Goal: Task Accomplishment & Management: Manage account settings

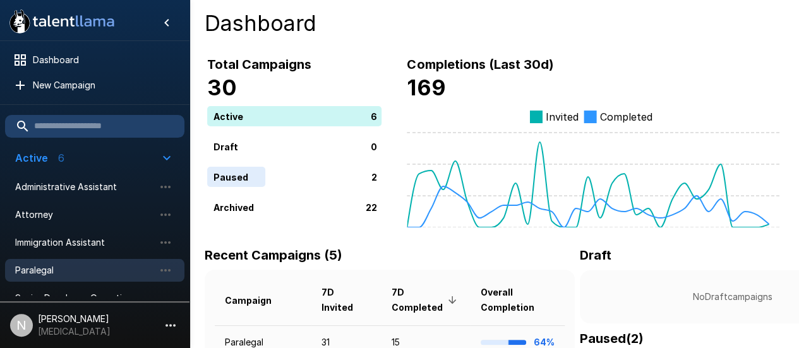
click at [39, 272] on span "Paralegal" at bounding box center [84, 270] width 139 height 13
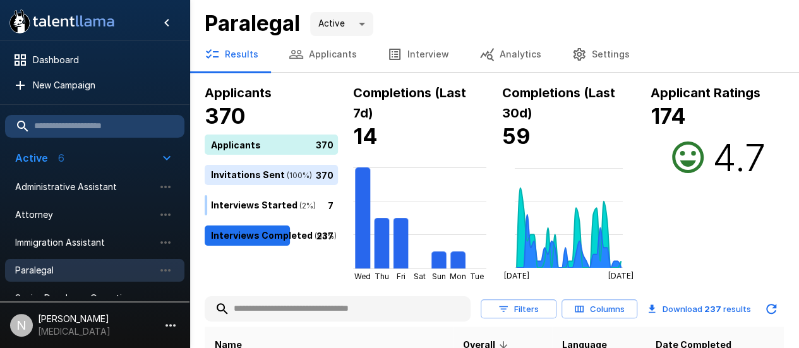
click at [283, 313] on input "text" at bounding box center [338, 308] width 266 height 23
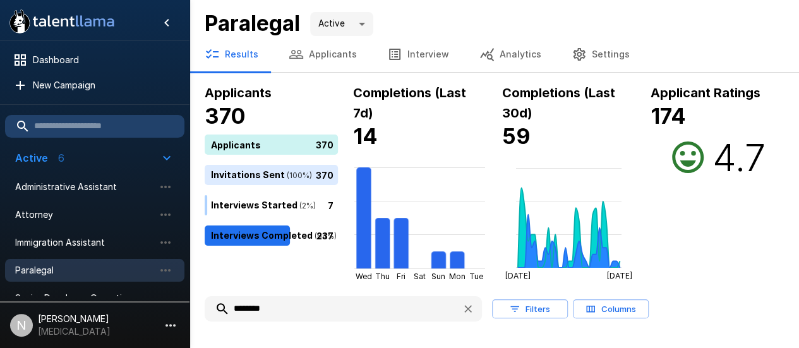
type input "********"
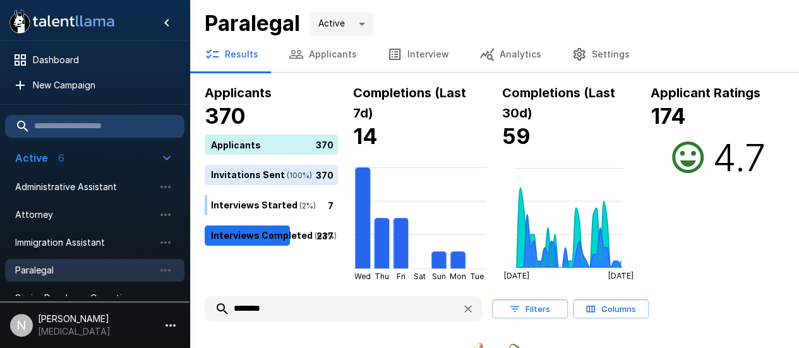
click at [326, 47] on button "Applicants" at bounding box center [322, 54] width 98 height 35
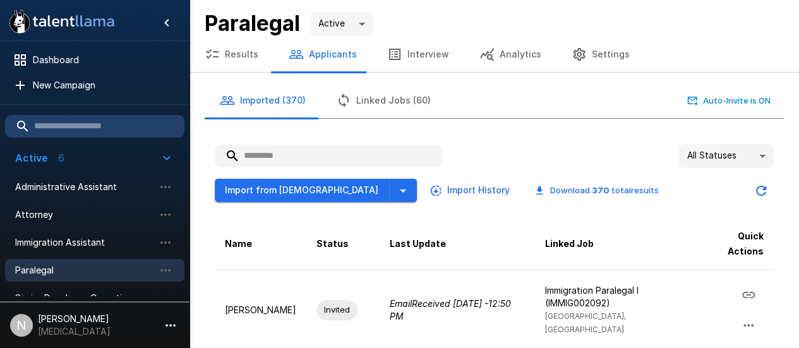
click at [309, 155] on input "text" at bounding box center [328, 156] width 227 height 23
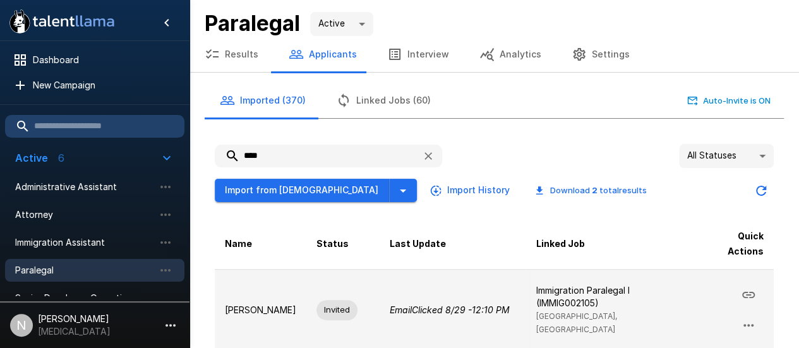
type input "****"
click at [249, 306] on p "[PERSON_NAME]" at bounding box center [260, 310] width 71 height 13
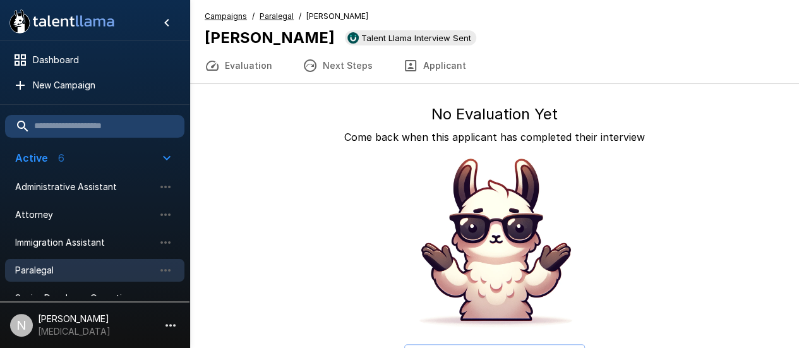
click at [44, 270] on span "Paralegal" at bounding box center [84, 270] width 139 height 13
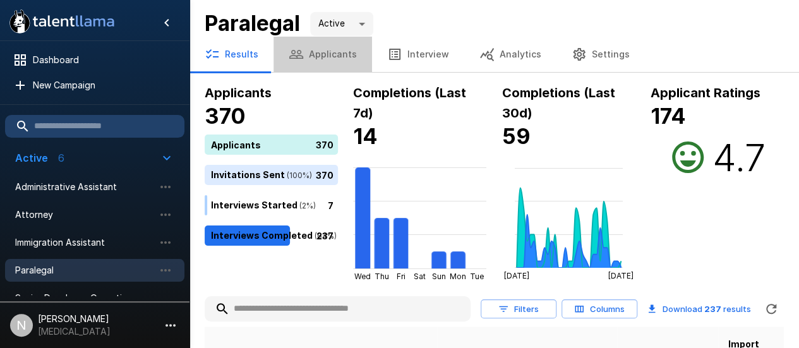
click at [338, 52] on button "Applicants" at bounding box center [322, 54] width 98 height 35
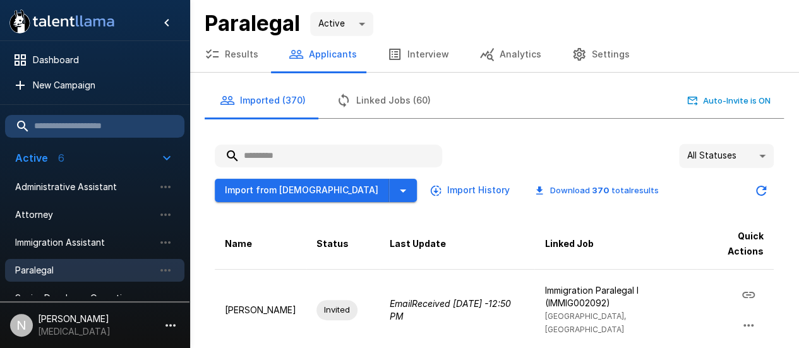
drag, startPoint x: 332, startPoint y: 153, endPoint x: 323, endPoint y: 143, distance: 13.9
click at [332, 153] on input "text" at bounding box center [328, 156] width 227 height 23
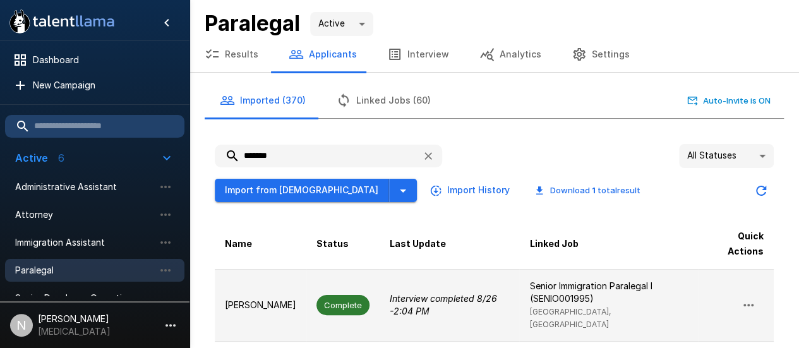
type input "*******"
click at [247, 304] on p "[PERSON_NAME]" at bounding box center [260, 305] width 71 height 13
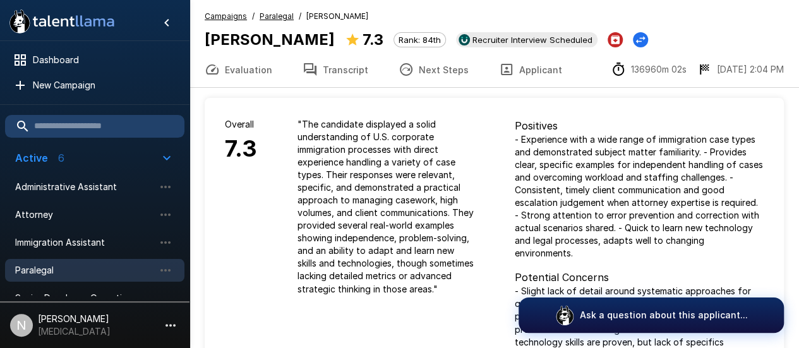
click at [330, 62] on button "Transcript" at bounding box center [335, 69] width 96 height 35
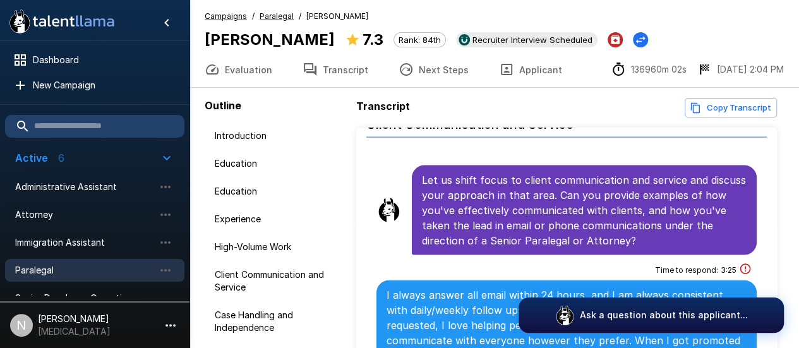
scroll to position [1326, 0]
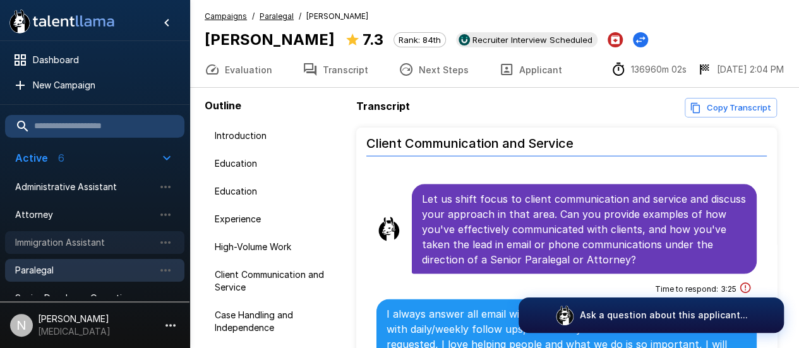
click at [45, 239] on span "Immigration Assistant" at bounding box center [84, 242] width 139 height 13
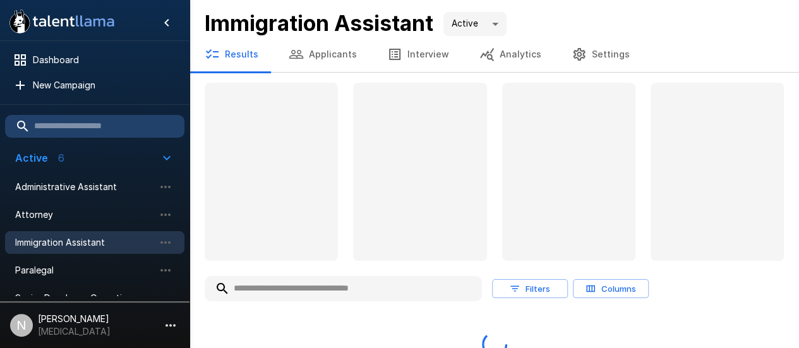
click at [318, 52] on button "Applicants" at bounding box center [322, 54] width 98 height 35
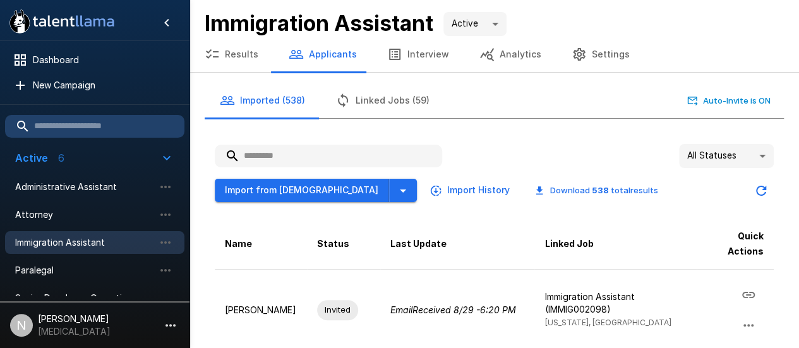
click at [282, 154] on input "text" at bounding box center [328, 156] width 227 height 23
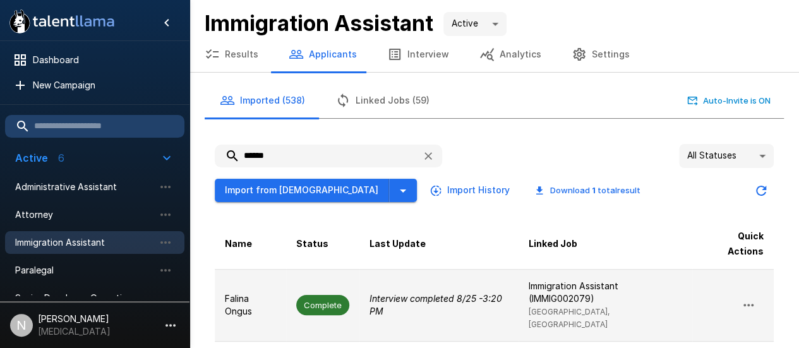
type input "******"
click at [238, 301] on p "Falina Ongus" at bounding box center [250, 304] width 51 height 25
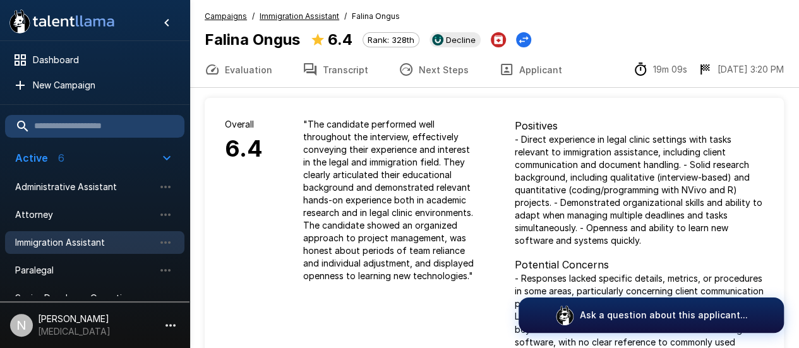
click at [328, 76] on button "Transcript" at bounding box center [335, 69] width 96 height 35
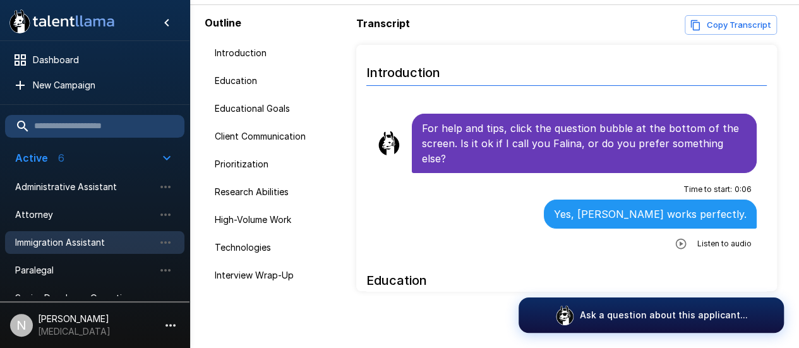
scroll to position [86, 0]
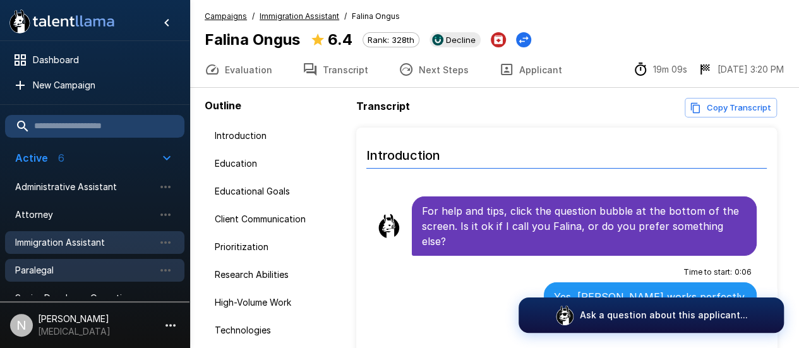
click at [44, 275] on span "Paralegal" at bounding box center [84, 270] width 139 height 13
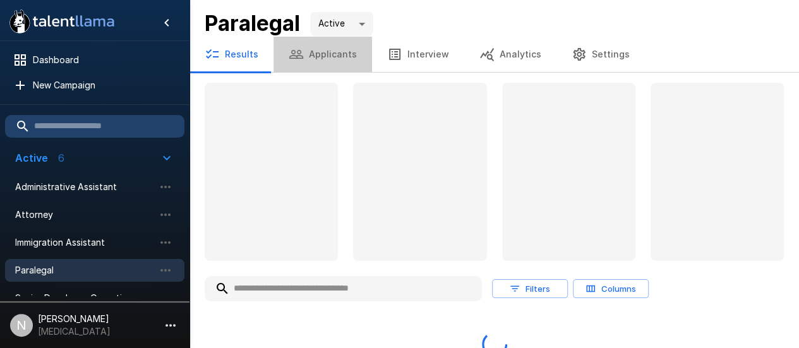
click at [320, 54] on button "Applicants" at bounding box center [322, 54] width 98 height 35
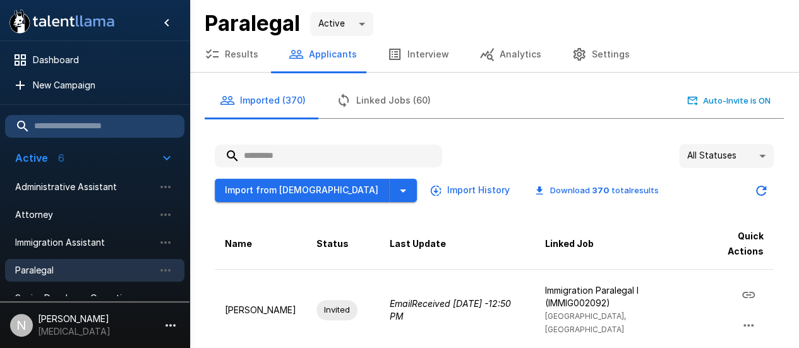
click at [302, 157] on input "text" at bounding box center [328, 156] width 227 height 23
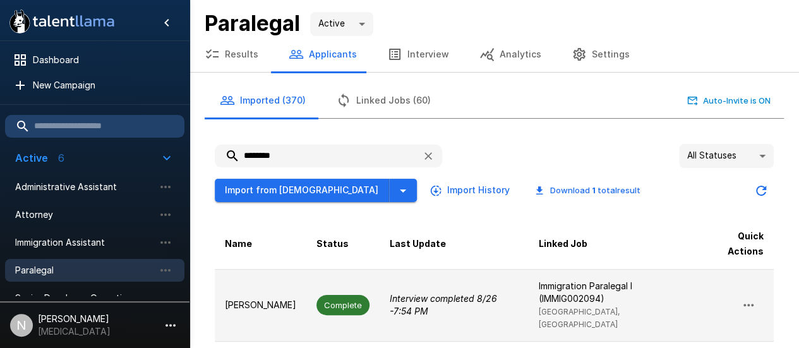
type input "********"
click at [265, 299] on p "[PERSON_NAME]" at bounding box center [260, 305] width 71 height 13
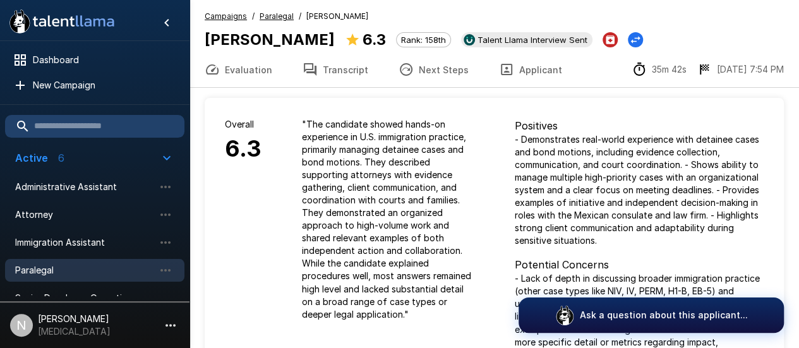
click at [36, 274] on span "Paralegal" at bounding box center [84, 270] width 139 height 13
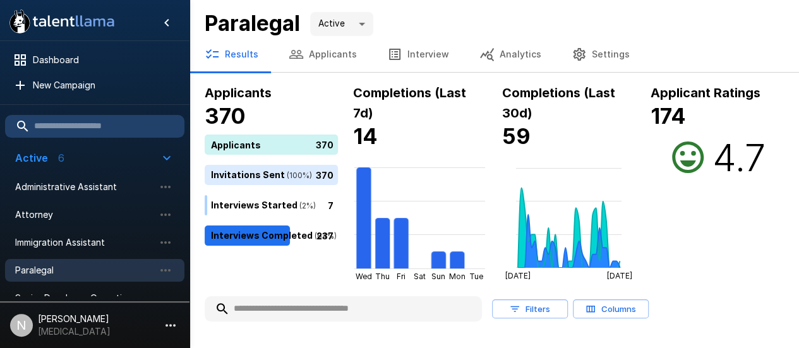
click at [316, 55] on button "Applicants" at bounding box center [322, 54] width 98 height 35
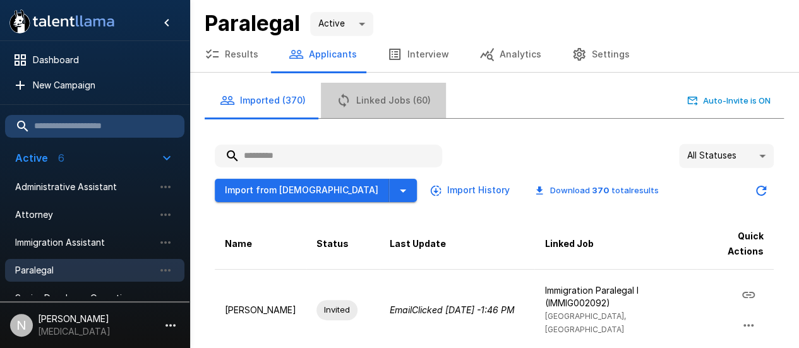
click at [392, 98] on button "Linked Jobs (60)" at bounding box center [383, 100] width 125 height 35
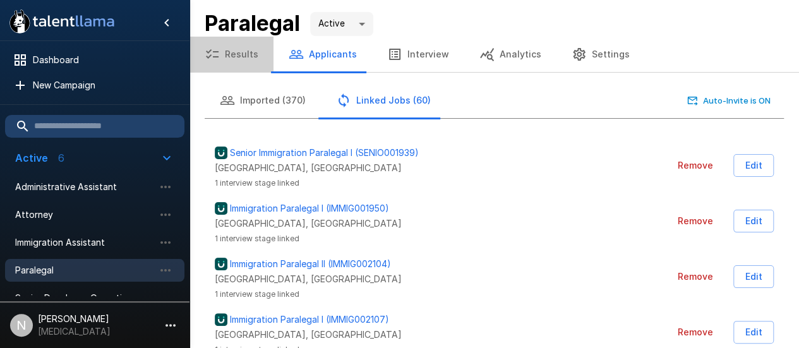
click at [243, 52] on button "Results" at bounding box center [231, 54] width 84 height 35
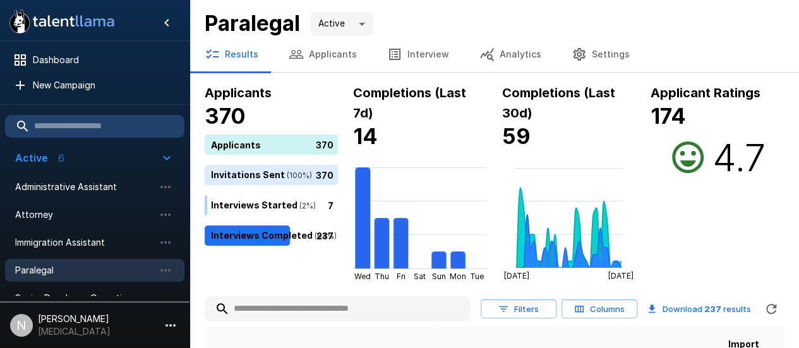
drag, startPoint x: 298, startPoint y: 52, endPoint x: 302, endPoint y: 57, distance: 6.8
click at [298, 52] on icon "button" at bounding box center [296, 54] width 14 height 9
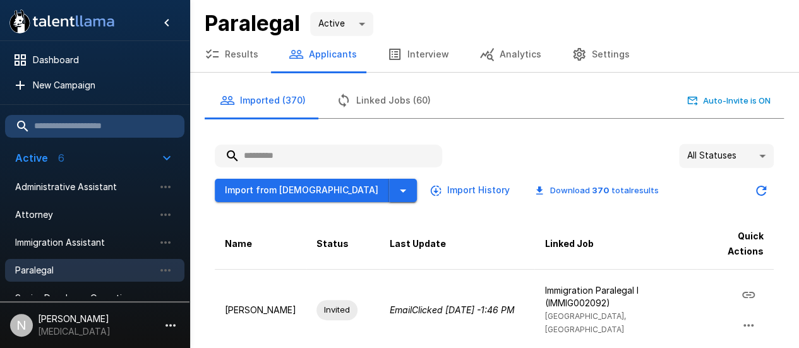
click at [395, 190] on icon "button" at bounding box center [402, 190] width 15 height 15
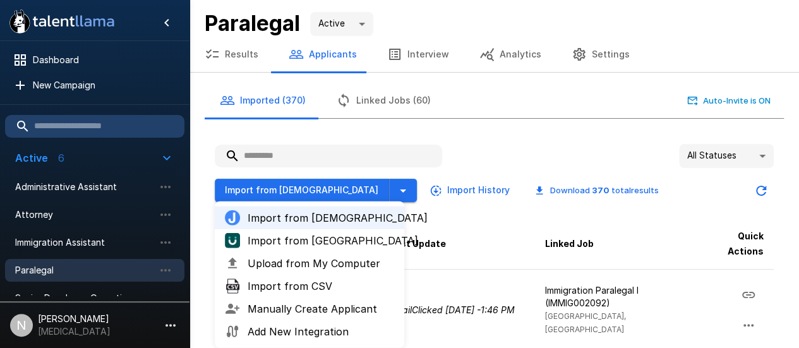
click at [304, 238] on span "Import from [GEOGRAPHIC_DATA]" at bounding box center [320, 240] width 146 height 15
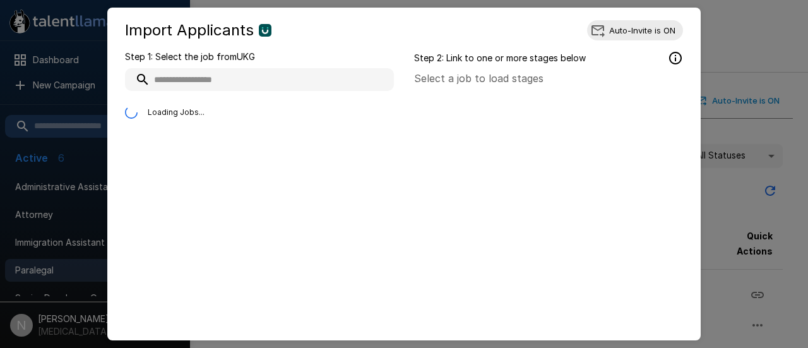
click at [298, 78] on input "text" at bounding box center [259, 79] width 269 height 23
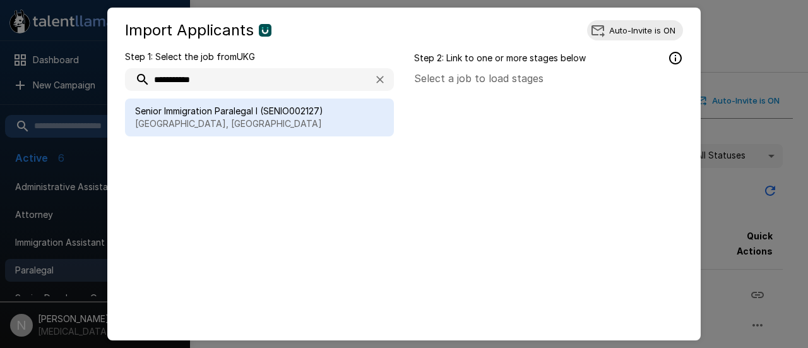
type input "**********"
click at [258, 112] on span "Senior Immigration Paralegal I (SENIO002127)" at bounding box center [259, 111] width 249 height 13
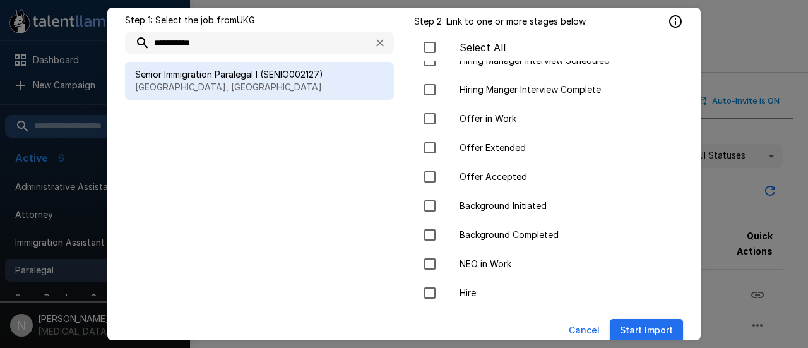
scroll to position [56, 0]
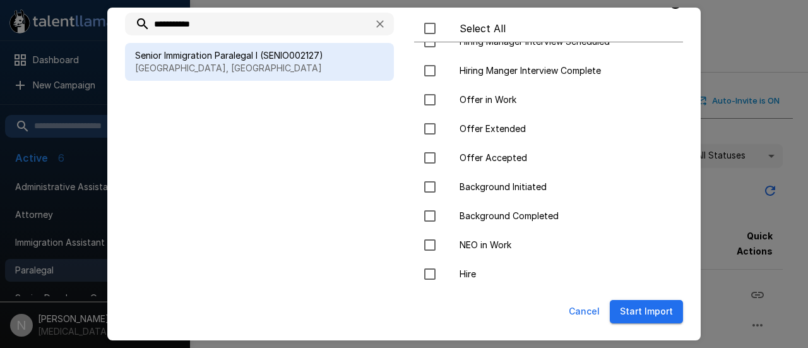
click at [652, 311] on button "Start Import" at bounding box center [646, 311] width 73 height 23
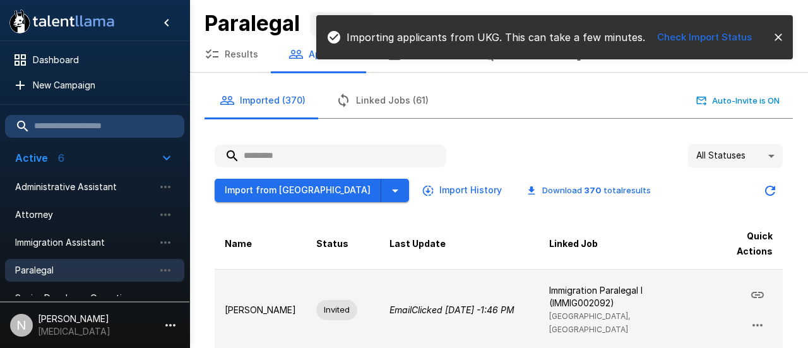
scroll to position [49, 0]
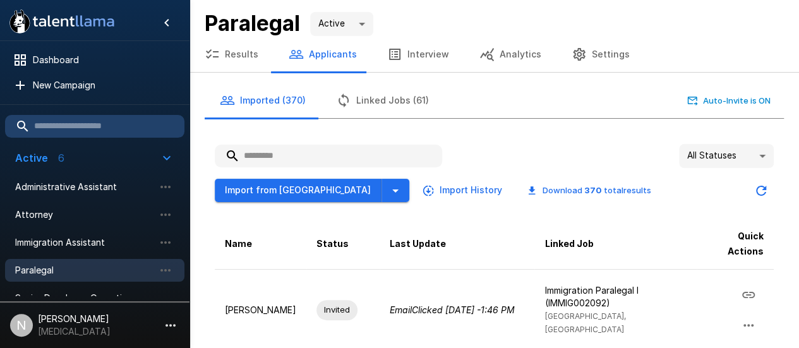
click at [297, 55] on icon "button" at bounding box center [296, 54] width 14 height 9
click at [311, 153] on input "text" at bounding box center [328, 156] width 227 height 23
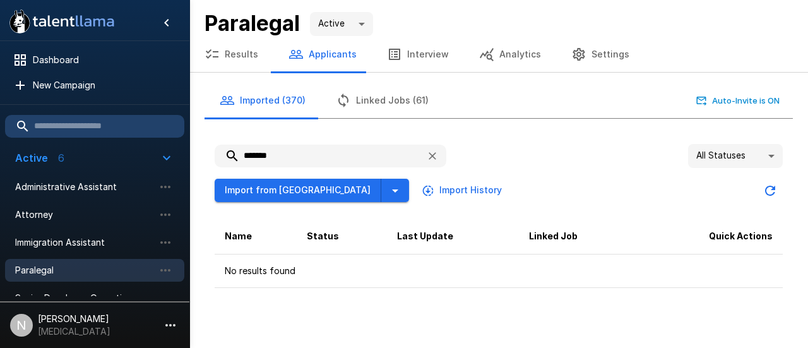
type input "*******"
click at [279, 100] on button "Imported (370)" at bounding box center [263, 100] width 116 height 35
click at [243, 55] on button "Results" at bounding box center [231, 54] width 84 height 35
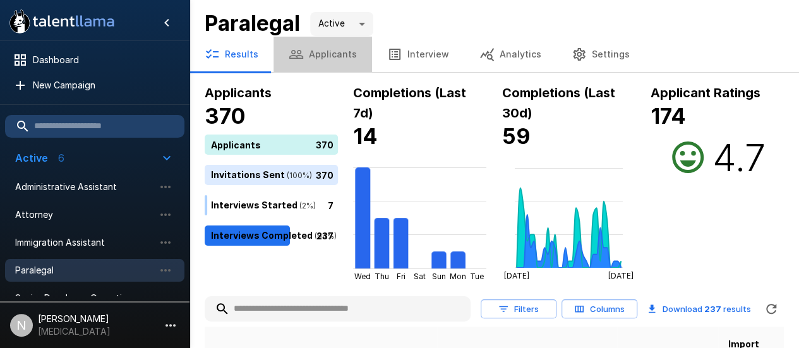
click at [332, 54] on button "Applicants" at bounding box center [322, 54] width 98 height 35
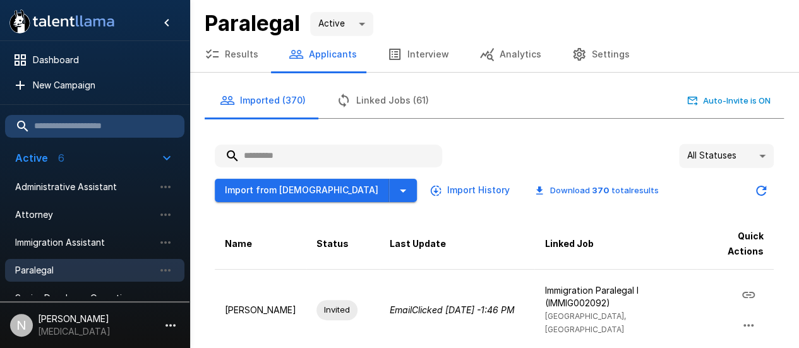
click at [306, 159] on input "text" at bounding box center [328, 156] width 227 height 23
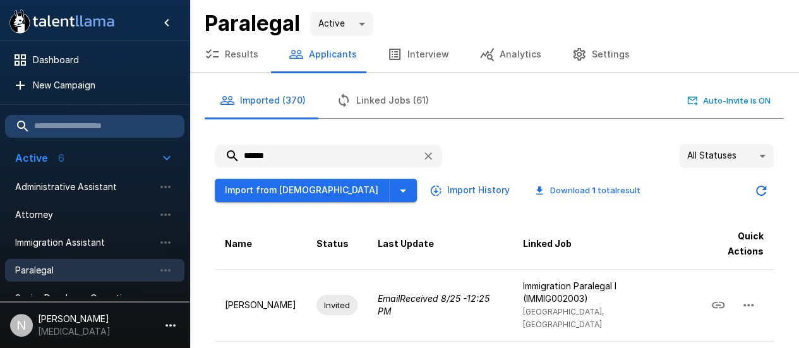
type input "******"
click at [633, 175] on div "Import from Jobvite Import History Download 1 total result" at bounding box center [494, 185] width 559 height 35
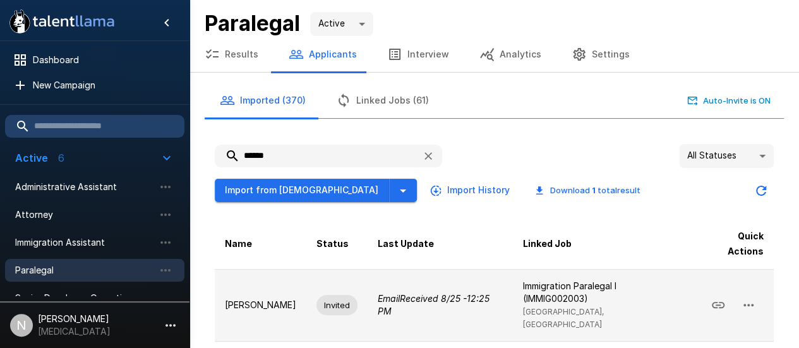
click at [240, 299] on p "[PERSON_NAME]" at bounding box center [260, 305] width 71 height 13
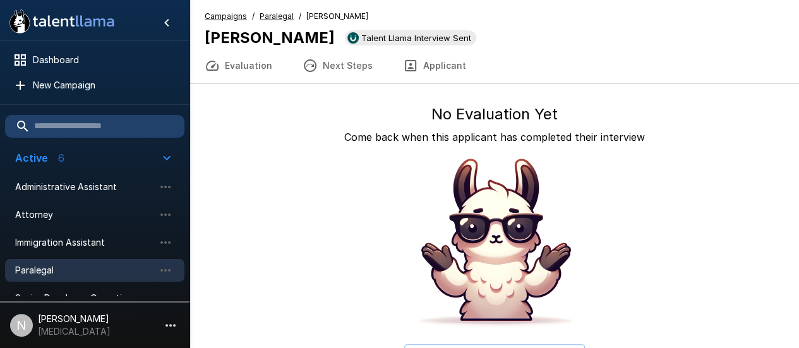
click at [407, 69] on icon "button" at bounding box center [410, 65] width 15 height 15
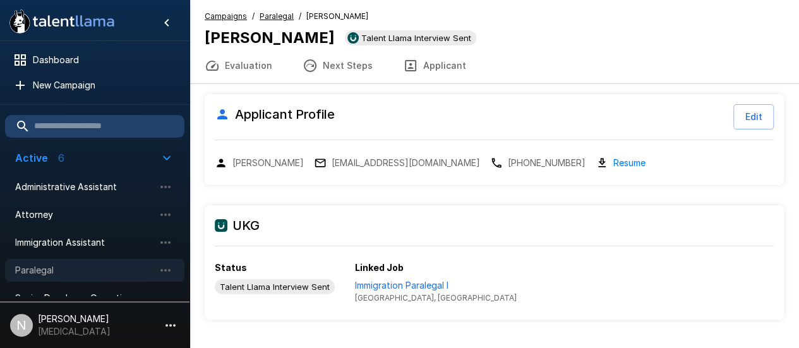
click at [57, 270] on span "Paralegal" at bounding box center [84, 270] width 139 height 13
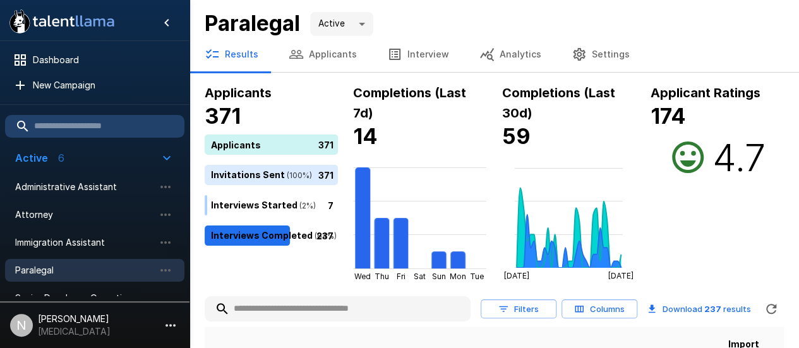
click at [304, 54] on button "Applicants" at bounding box center [322, 54] width 98 height 35
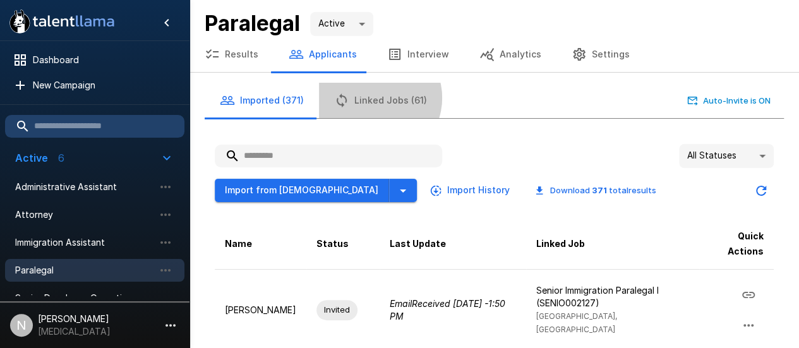
click at [372, 98] on button "Linked Jobs (61)" at bounding box center [380, 100] width 123 height 35
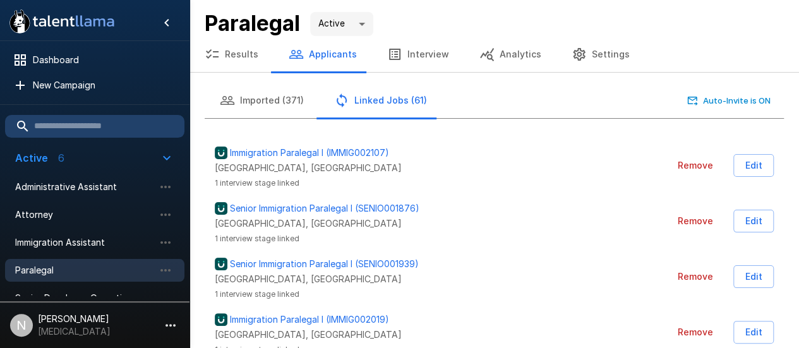
click at [316, 55] on button "Applicants" at bounding box center [322, 54] width 98 height 35
click at [277, 97] on button "Imported (371)" at bounding box center [262, 100] width 114 height 35
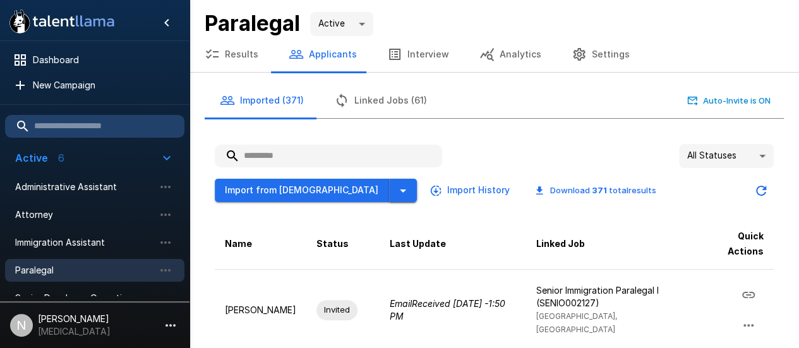
click at [400, 189] on icon "button" at bounding box center [403, 190] width 6 height 3
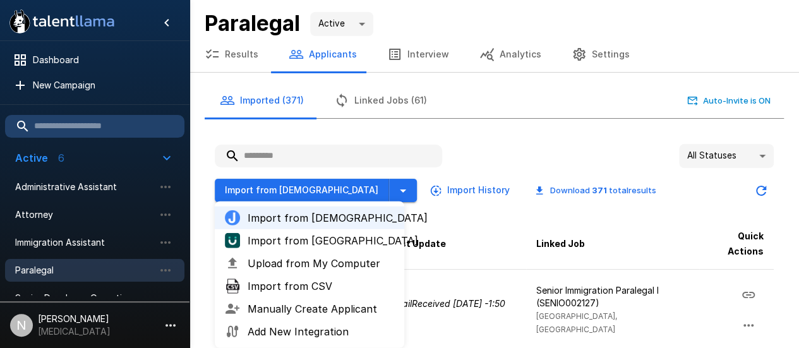
click at [300, 239] on span "Import from [GEOGRAPHIC_DATA]" at bounding box center [320, 240] width 146 height 15
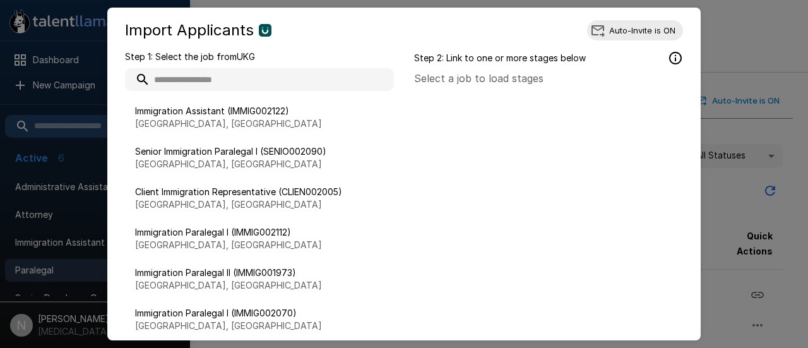
click at [271, 85] on input "text" at bounding box center [259, 79] width 269 height 23
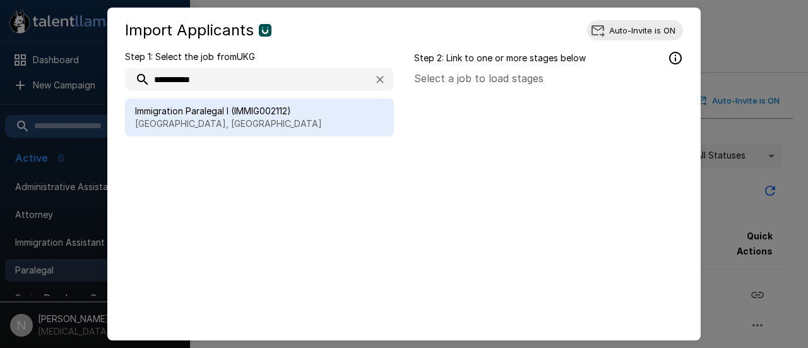
type input "**********"
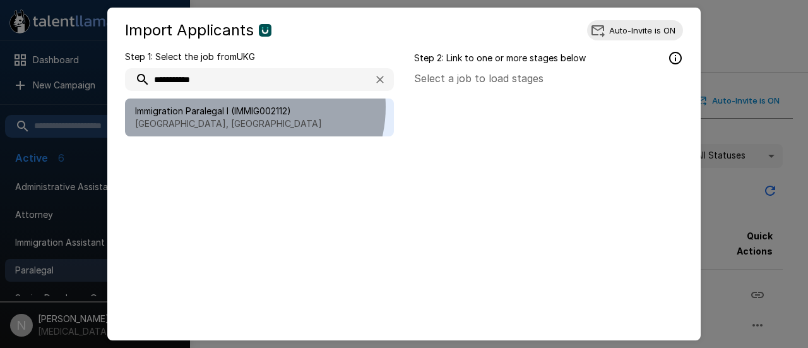
click at [253, 107] on span "Immigration Paralegal I (IMMIG002112)" at bounding box center [259, 111] width 249 height 13
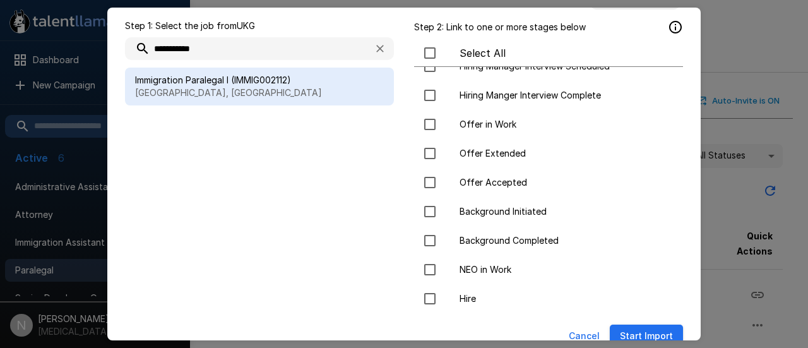
scroll to position [56, 0]
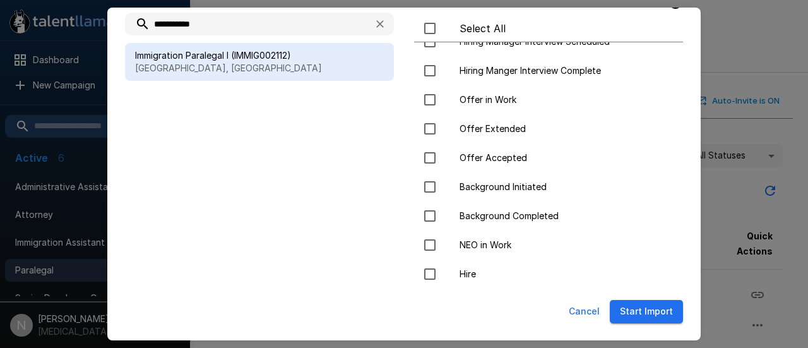
click at [643, 305] on button "Start Import" at bounding box center [646, 311] width 73 height 23
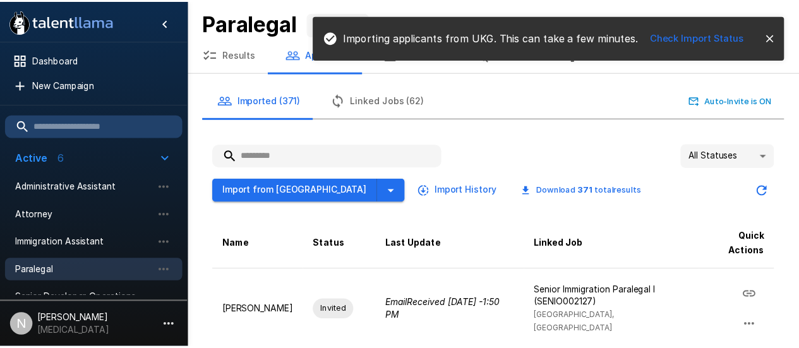
scroll to position [49, 0]
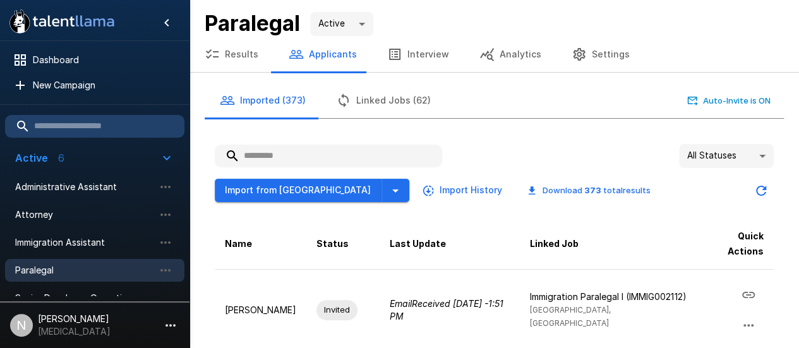
click at [306, 160] on input "text" at bounding box center [328, 156] width 227 height 23
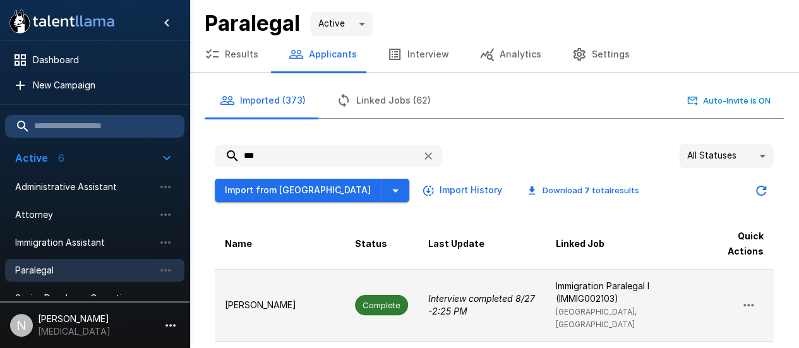
type input "***"
click at [274, 299] on p "[PERSON_NAME]" at bounding box center [280, 305] width 110 height 13
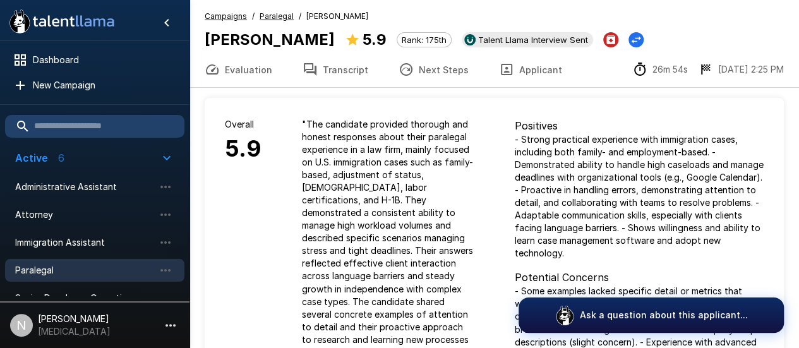
click at [311, 69] on icon "button" at bounding box center [310, 69] width 13 height 13
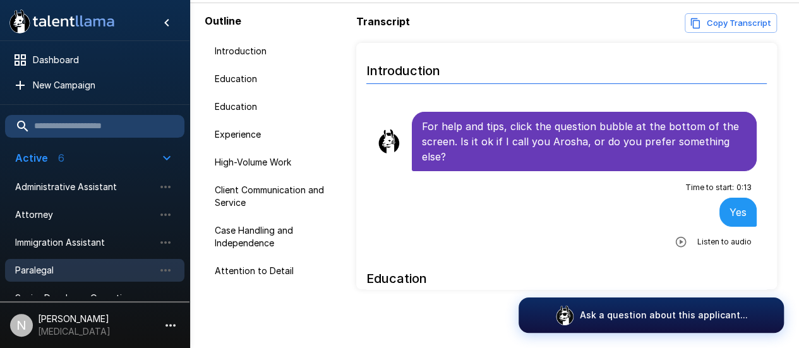
scroll to position [86, 0]
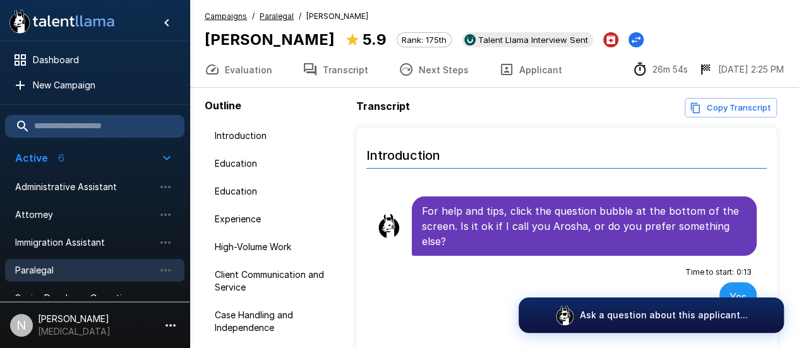
click at [59, 269] on span "Paralegal" at bounding box center [84, 270] width 139 height 13
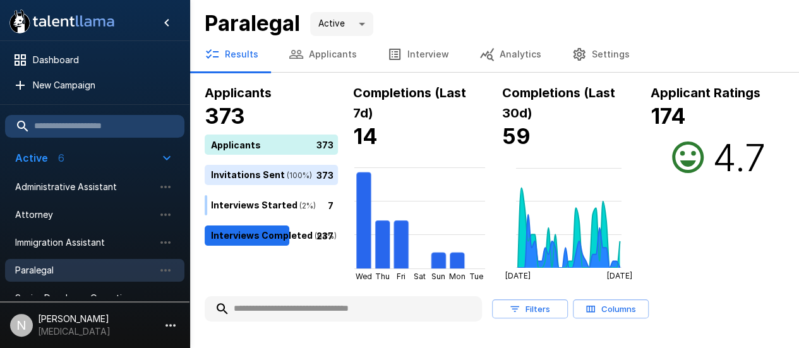
click at [322, 54] on button "Applicants" at bounding box center [322, 54] width 98 height 35
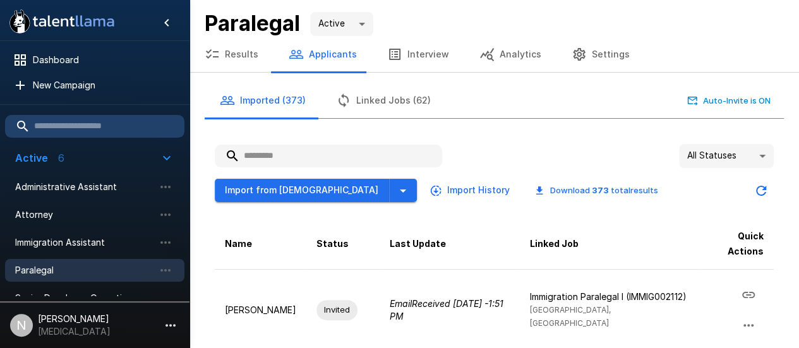
click at [310, 154] on input "text" at bounding box center [328, 156] width 227 height 23
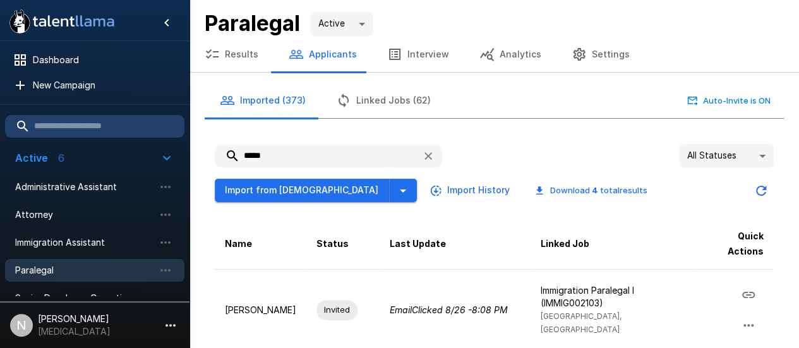
type input "*****"
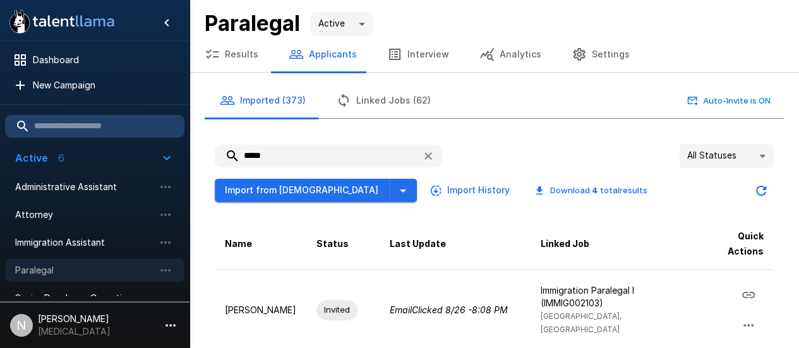
click at [49, 271] on span "Paralegal" at bounding box center [84, 270] width 139 height 13
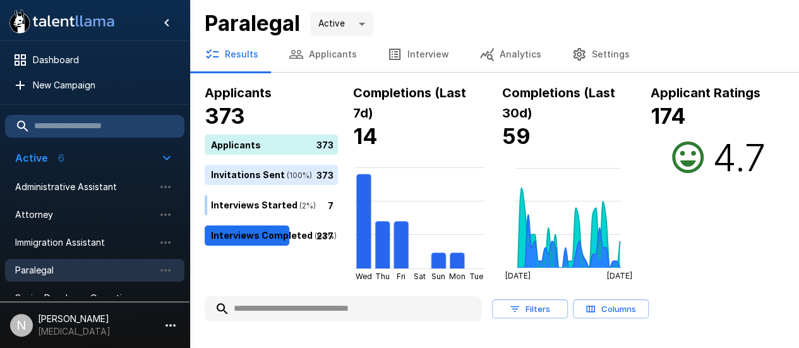
click at [312, 54] on button "Applicants" at bounding box center [322, 54] width 98 height 35
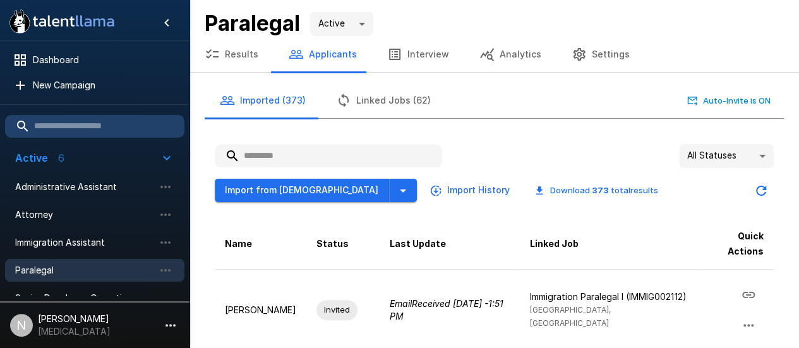
click at [295, 155] on input "text" at bounding box center [328, 156] width 227 height 23
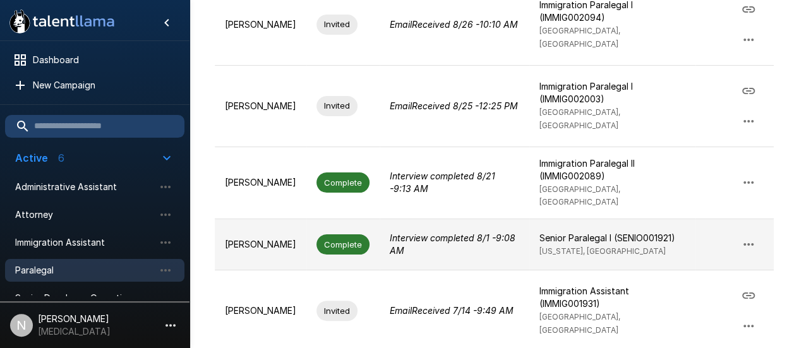
scroll to position [316, 0]
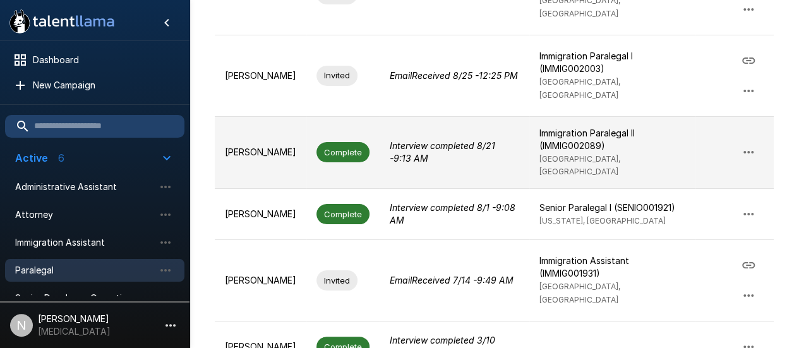
type input "*******"
click at [271, 146] on p "[PERSON_NAME]" at bounding box center [260, 152] width 71 height 13
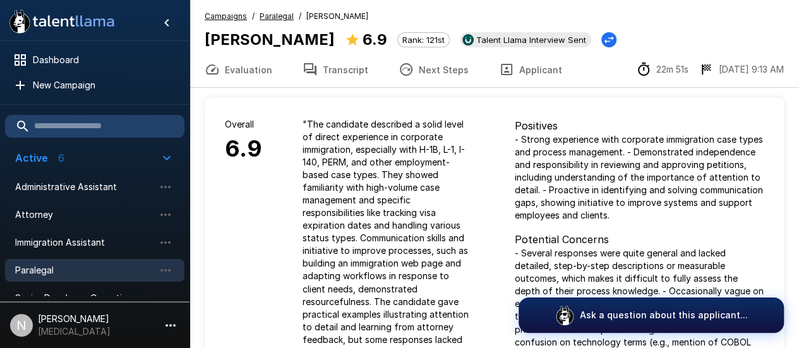
click at [353, 66] on button "Transcript" at bounding box center [335, 69] width 96 height 35
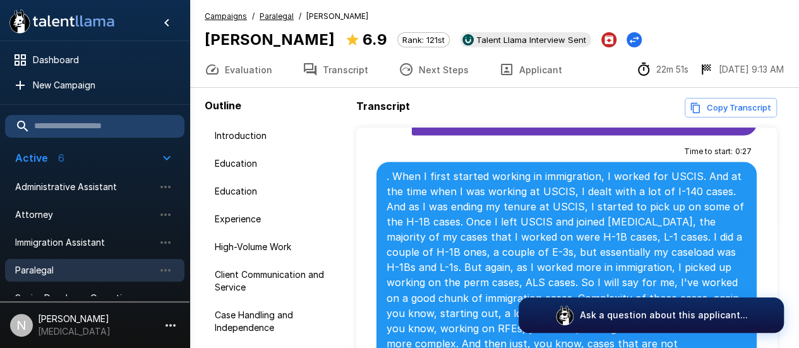
scroll to position [1073, 0]
